Goal: Information Seeking & Learning: Learn about a topic

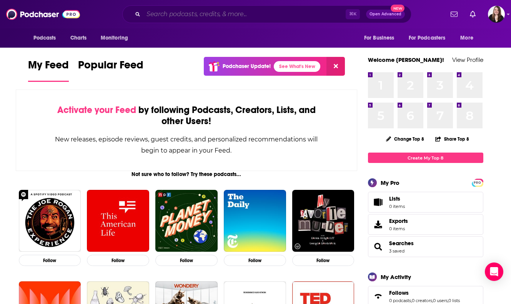
click at [187, 17] on input "Search podcasts, credits, & more..." at bounding box center [244, 14] width 202 height 12
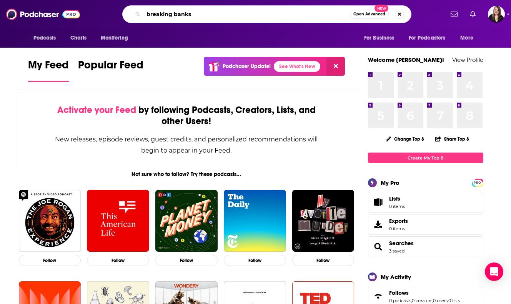
type input "breaking banks"
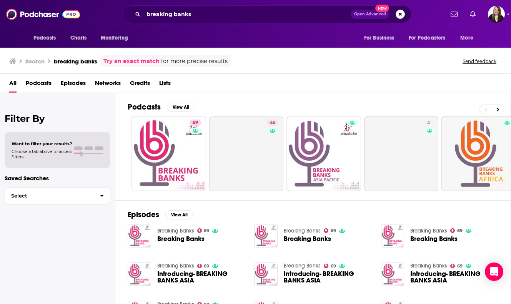
click at [162, 239] on span "Breaking Banks" at bounding box center [180, 238] width 47 height 7
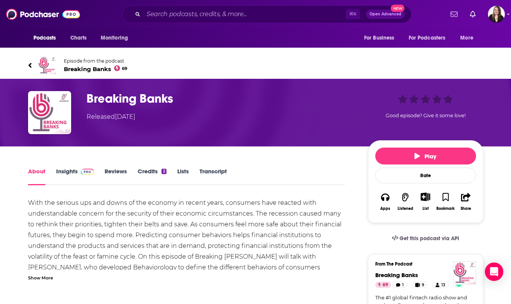
click at [64, 174] on link "Insights" at bounding box center [75, 176] width 38 height 18
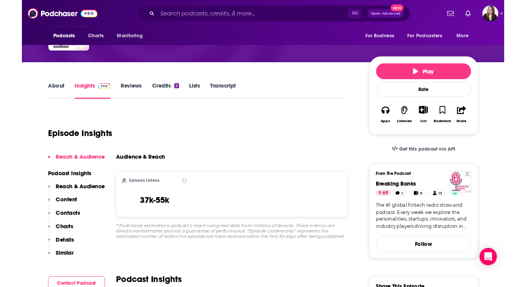
scroll to position [81, 0]
